Goal: Task Accomplishment & Management: Use online tool/utility

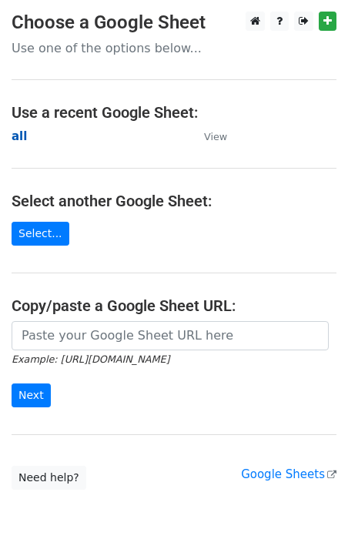
click at [19, 133] on strong "all" at bounding box center [19, 136] width 15 height 14
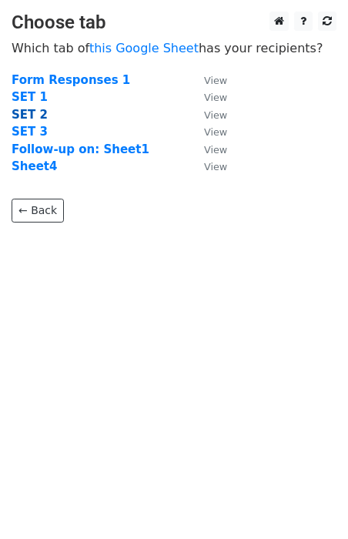
click at [33, 112] on strong "SET 2" at bounding box center [30, 115] width 36 height 14
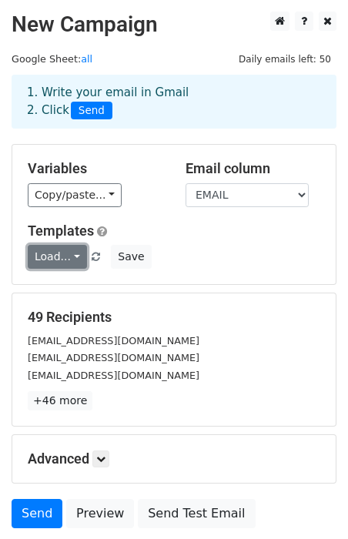
click at [73, 257] on link "Load..." at bounding box center [57, 257] width 59 height 24
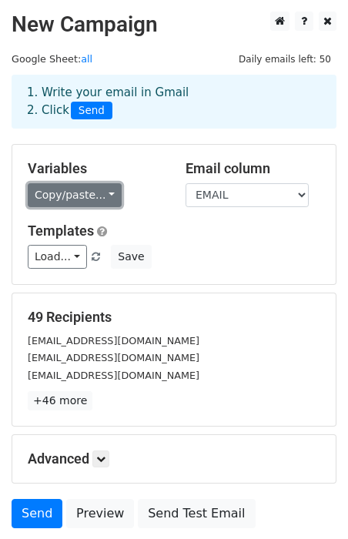
click at [77, 203] on link "Copy/paste..." at bounding box center [75, 195] width 94 height 24
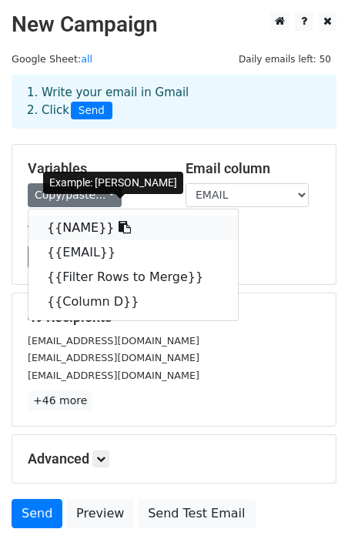
click at [93, 225] on link "{{NAME}}" at bounding box center [132, 227] width 209 height 25
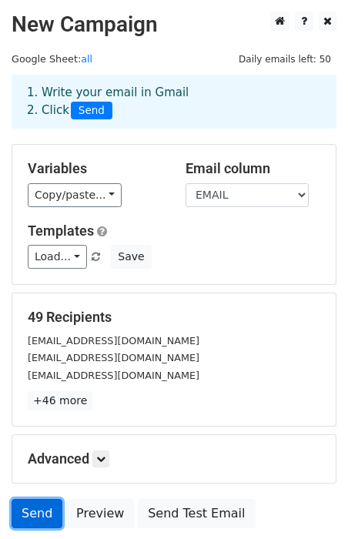
click at [42, 516] on link "Send" at bounding box center [37, 513] width 51 height 29
